Goal: Check status: Check status

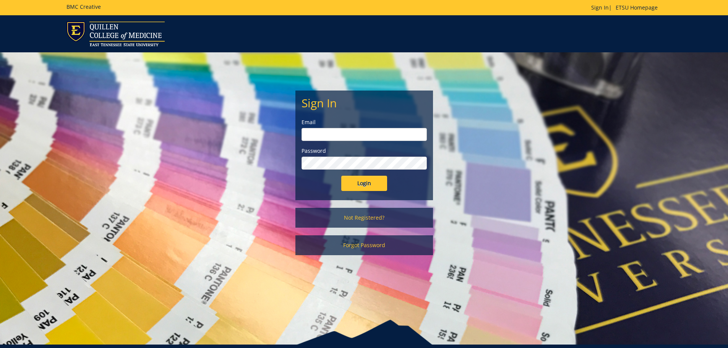
type input "[EMAIL_ADDRESS][DOMAIN_NAME]"
click at [359, 182] on input "Login" at bounding box center [364, 183] width 46 height 15
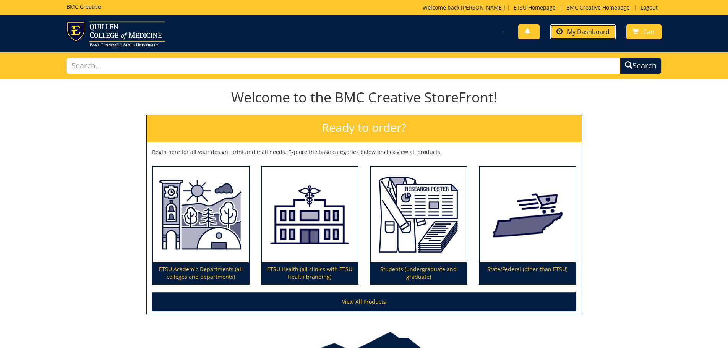
click at [598, 28] on span "My Dashboard" at bounding box center [588, 32] width 42 height 8
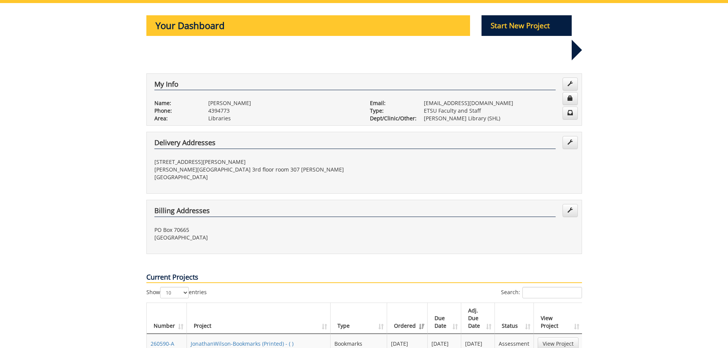
scroll to position [191, 0]
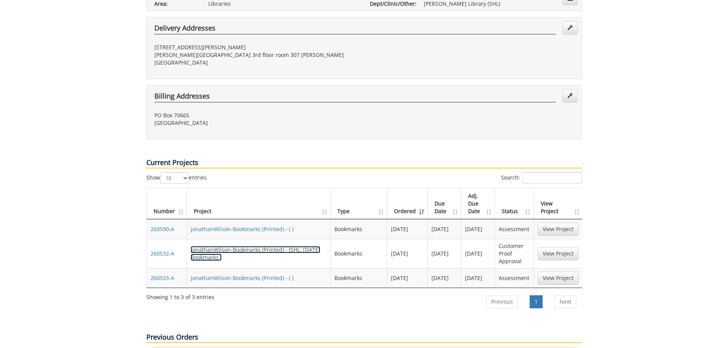
click at [229, 246] on link "JonathanWilson-Bookmarks (Printed) - (SHL: [DATE] Bookmarks )" at bounding box center [256, 253] width 130 height 15
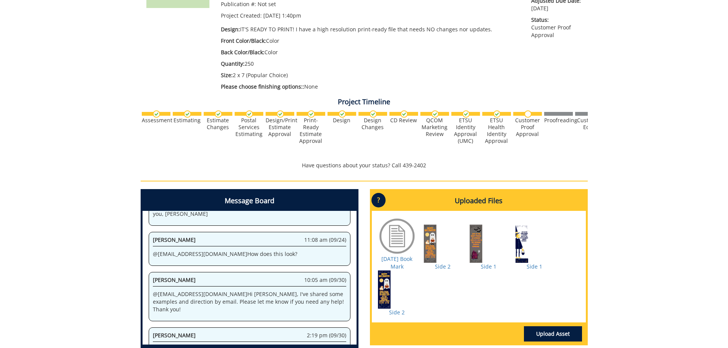
scroll to position [115, 0]
